Goal: Task Accomplishment & Management: Manage account settings

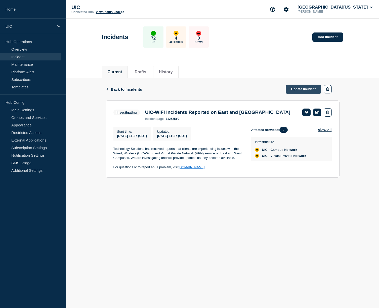
click at [301, 91] on link "Update incident" at bounding box center [304, 89] width 36 height 9
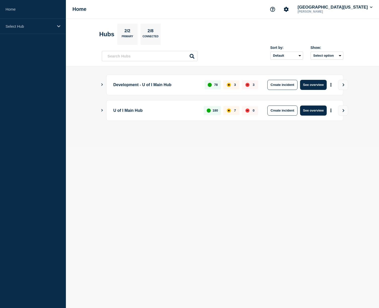
click at [150, 89] on p "Development - U of I Main Hub" at bounding box center [156, 85] width 86 height 10
click at [144, 84] on p "Development - U of I Main Hub" at bounding box center [156, 85] width 86 height 10
click at [31, 37] on aside "Home Select Hub" at bounding box center [33, 154] width 66 height 308
click at [31, 25] on p "Select Hub" at bounding box center [30, 26] width 48 height 4
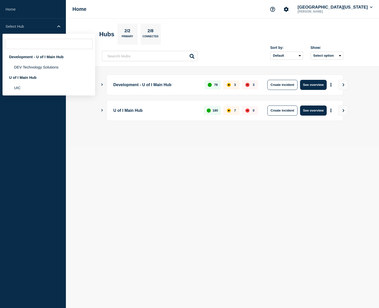
click at [25, 99] on aside "Home Select Hub Development - U of I Main Hub DEV Technology Solutions U of I M…" at bounding box center [33, 154] width 66 height 308
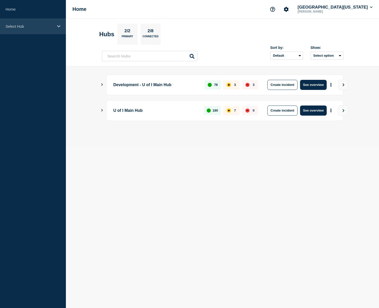
click at [22, 27] on p "Select Hub" at bounding box center [30, 26] width 48 height 4
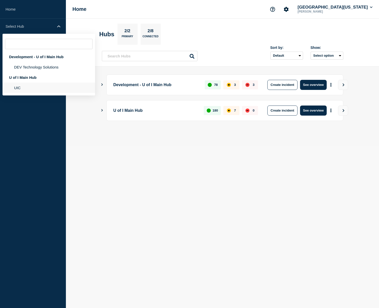
click at [21, 90] on li "UIC" at bounding box center [49, 88] width 93 height 10
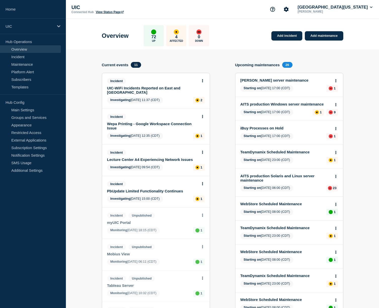
click at [138, 90] on link "UIC-WiFi Incidents Reported on East and [GEOGRAPHIC_DATA]" at bounding box center [152, 90] width 91 height 9
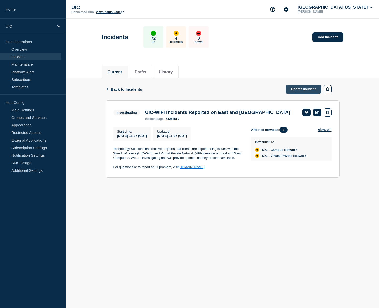
click at [297, 92] on link "Update incident" at bounding box center [304, 89] width 36 height 9
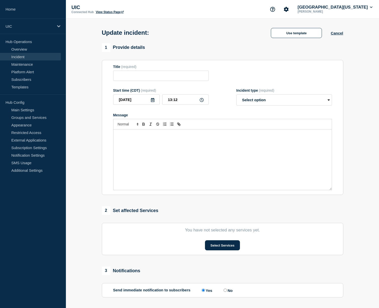
type input "UIC-WiFi Incidents Reported on East and [GEOGRAPHIC_DATA]"
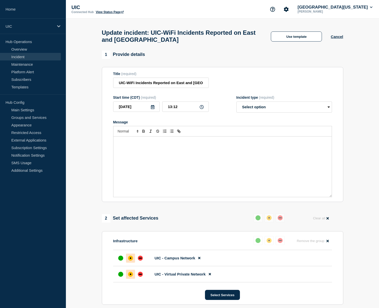
click at [178, 144] on p "Message" at bounding box center [222, 141] width 211 height 5
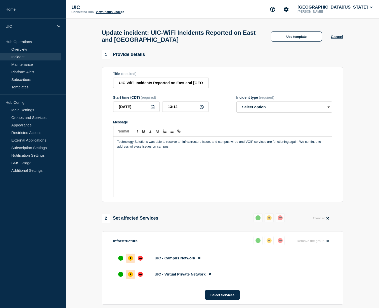
click at [180, 149] on p "Technology Solutions was able to resolve an infrastructure issue, and campus wi…" at bounding box center [222, 143] width 211 height 9
click at [299, 147] on p "Technology Solutions was able to resolve an infrastructure issue, and campus wi…" at bounding box center [222, 143] width 211 height 9
click at [152, 153] on p "We continue to address wireless issues on campus." at bounding box center [222, 151] width 211 height 5
click at [163, 153] on p "We continue to address wireless issues on campus." at bounding box center [222, 151] width 211 height 5
click at [141, 153] on p "We continue to address wireless (UIC-WiFi) issues on campus." at bounding box center [222, 151] width 211 height 5
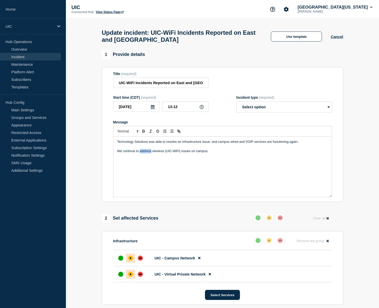
click at [141, 153] on p "We continue to address wireless (UIC-WiFi) issues on campus." at bounding box center [222, 151] width 211 height 5
click at [200, 153] on p "We continue to investigate wireless (UIC-WiFi) issues on campus." at bounding box center [222, 151] width 211 height 5
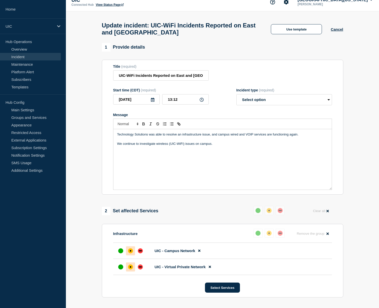
scroll to position [8, 0]
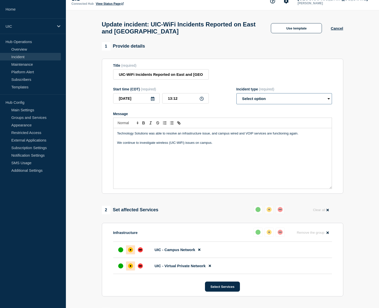
click at [267, 104] on select "Select option Investigating Identified Monitoring Resolved" at bounding box center [285, 98] width 96 height 11
click at [181, 136] on div "Technology Solutions was able to resolve an infrastructure issue, and campus wi…" at bounding box center [222, 158] width 218 height 60
click at [181, 136] on p "Technology Solutions was able to resolve an infrastructure issue, and campus wi…" at bounding box center [222, 133] width 211 height 5
click at [203, 136] on p "Technology Solutions was able to resolve infrastructure issue, and campus wired…" at bounding box center [222, 133] width 211 height 5
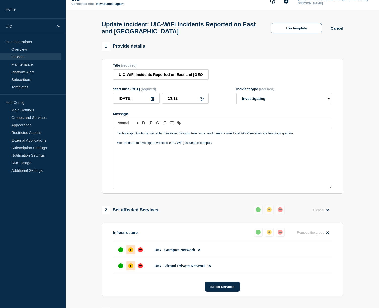
click at [190, 136] on p "Technology Solutions was able to resolve infrastructure issue, and campus wired…" at bounding box center [222, 133] width 211 height 5
click at [204, 136] on p "Technology Solutions was able to resolve infrastructure issue, and campus wired…" at bounding box center [222, 133] width 211 height 5
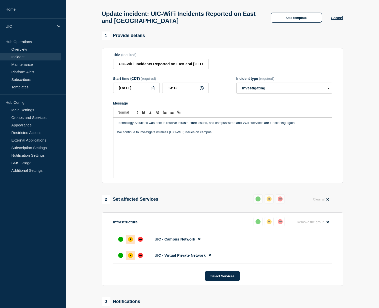
scroll to position [19, 0]
click at [220, 135] on p "We continue to investigate wireless (UIC-WiFi) issues on campus." at bounding box center [222, 132] width 211 height 5
drag, startPoint x: 221, startPoint y: 139, endPoint x: 95, endPoint y: 138, distance: 126.1
click at [95, 138] on section "1 Provide details Title (required) UIC-WiFi Incidents Reported on East and West…" at bounding box center [222, 217] width 313 height 371
click at [119, 130] on p "Message" at bounding box center [222, 128] width 211 height 5
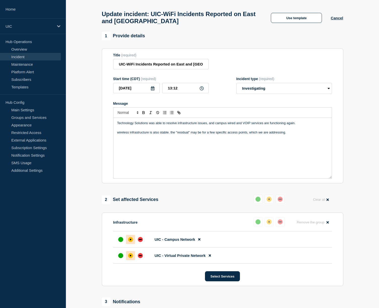
click at [120, 135] on p "wireless infrastructure is also stable. the "residual" may be for a few specifi…" at bounding box center [222, 132] width 211 height 5
click at [165, 135] on p "Wireless infrastructure is also stable. the "residual" may be for a few specifi…" at bounding box center [222, 132] width 211 height 5
click at [172, 135] on p "Wireless infrastructure is also stable. the "residual" may be for a few specifi…" at bounding box center [222, 132] width 211 height 5
click at [235, 125] on p "Technology Solutions was able to resolve infrastructure issues, and campus wire…" at bounding box center [222, 123] width 211 height 5
drag, startPoint x: 171, startPoint y: 137, endPoint x: 111, endPoint y: 137, distance: 60.1
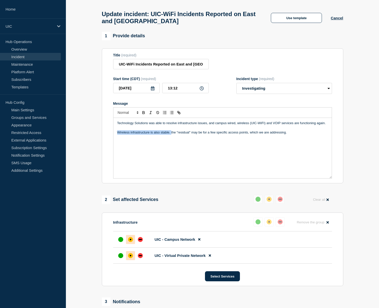
click at [111, 137] on section "Title (required) UIC-WiFi Incidents Reported on East and West Campus Start time…" at bounding box center [223, 115] width 242 height 135
drag, startPoint x: 122, startPoint y: 138, endPoint x: 110, endPoint y: 138, distance: 11.8
click at [110, 138] on section "Title (required) UIC-WiFi Incidents Reported on East and West Campus Start time…" at bounding box center [223, 115] width 242 height 135
click at [121, 139] on p "Clie t may experience "residual" may be for a few specific access points, which…" at bounding box center [222, 134] width 211 height 9
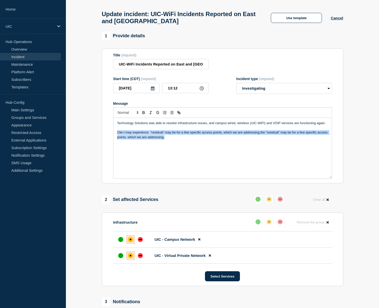
drag, startPoint x: 172, startPoint y: 142, endPoint x: 113, endPoint y: 137, distance: 59.3
click at [113, 137] on div "Technology Solutions was able to resolve infrastructure issues, and campus wire…" at bounding box center [222, 148] width 218 height 60
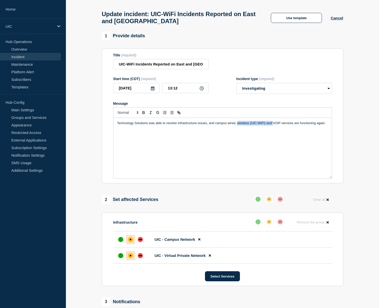
drag, startPoint x: 237, startPoint y: 128, endPoint x: 273, endPoint y: 128, distance: 35.5
click at [273, 125] on p "Technology Solutions was able to resolve infrastructure issues, and campus wire…" at bounding box center [222, 123] width 211 height 5
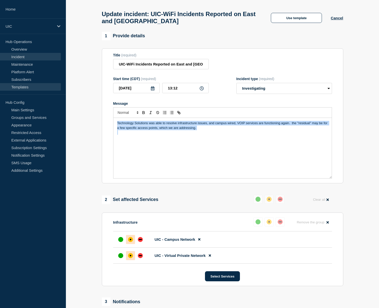
copy p "Technology Solutions was able to resolve infrastructure issues, and campus wire…"
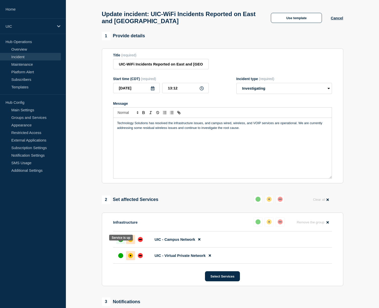
click at [123, 242] on div "up" at bounding box center [120, 239] width 5 height 5
click at [121, 258] on div "up" at bounding box center [120, 255] width 5 height 5
click at [254, 90] on select "Select option Investigating Identified Monitoring Resolved" at bounding box center [285, 88] width 96 height 11
select select "monitoring"
click at [249, 94] on select "Select option Investigating Identified Monitoring Resolved" at bounding box center [285, 88] width 96 height 11
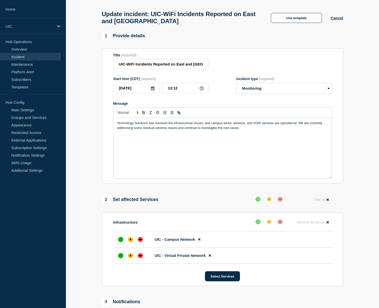
click at [246, 137] on div "Technology Solutions has resolved the infrastructure issues, and campus wired, …" at bounding box center [222, 148] width 218 height 60
click at [132, 242] on div "affected" at bounding box center [130, 239] width 5 height 5
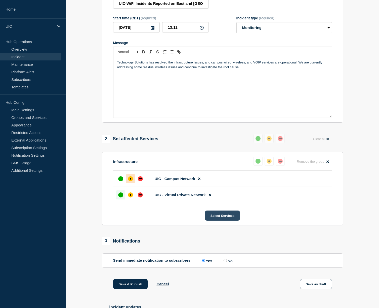
scroll to position [82, 0]
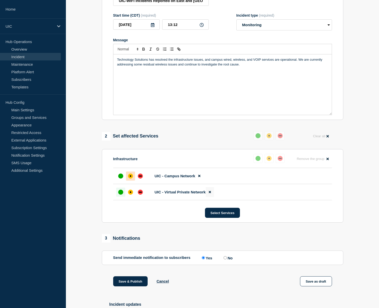
click at [210, 193] on icon at bounding box center [210, 191] width 2 height 3
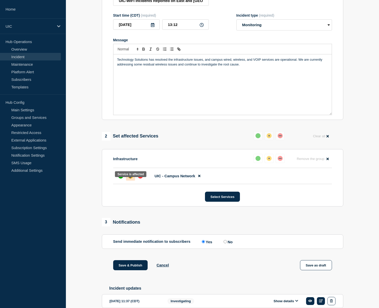
click at [131, 178] on div "affected" at bounding box center [130, 175] width 5 height 5
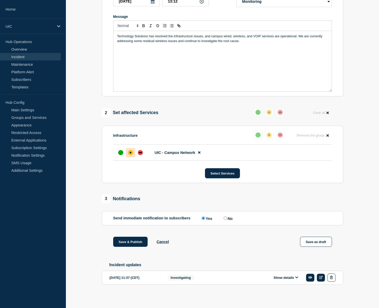
scroll to position [115, 0]
click at [137, 240] on button "Save & Publish" at bounding box center [130, 242] width 35 height 10
